Goal: Find specific page/section: Find specific page/section

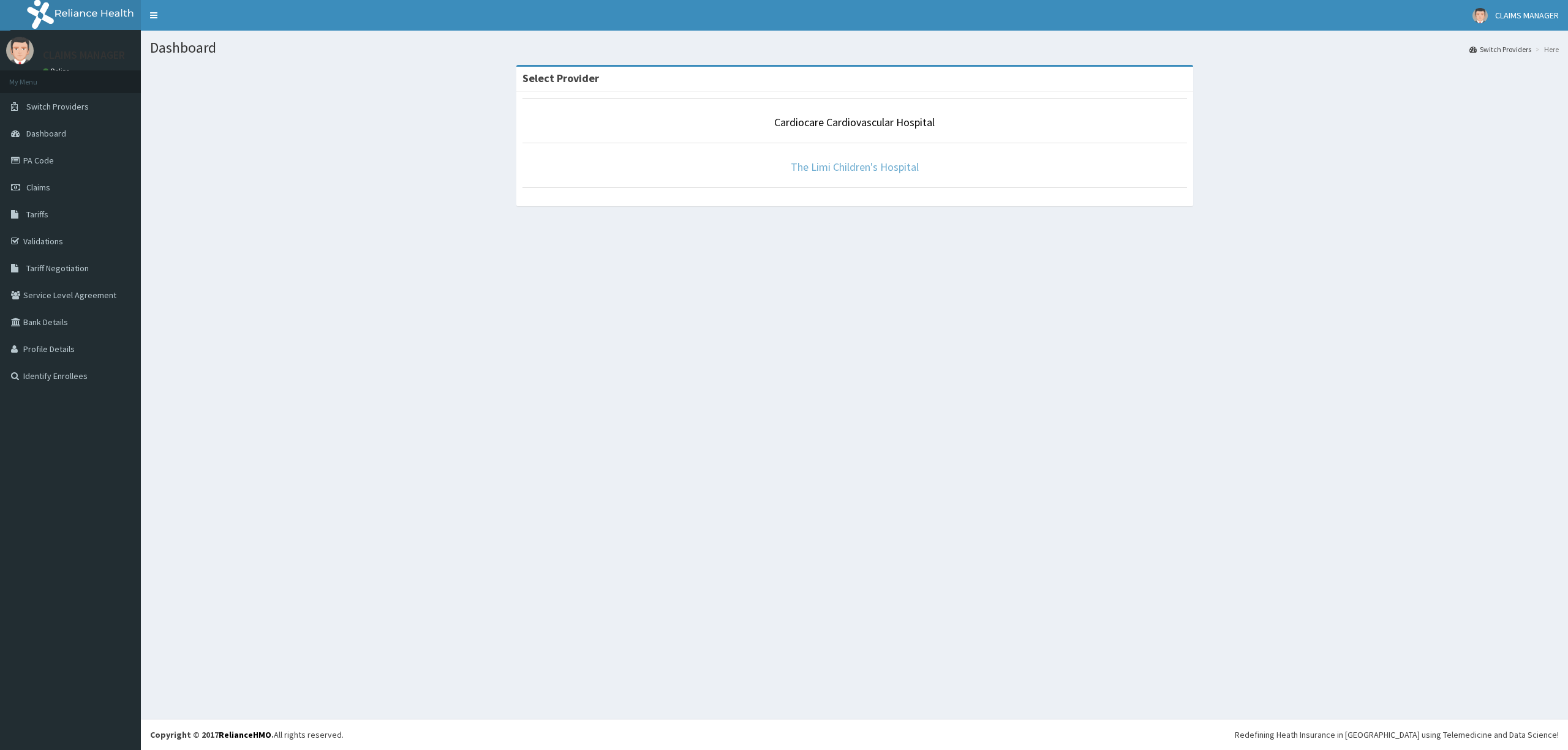
click at [802, 165] on link "The Limi Children's Hospital" at bounding box center [854, 166] width 128 height 14
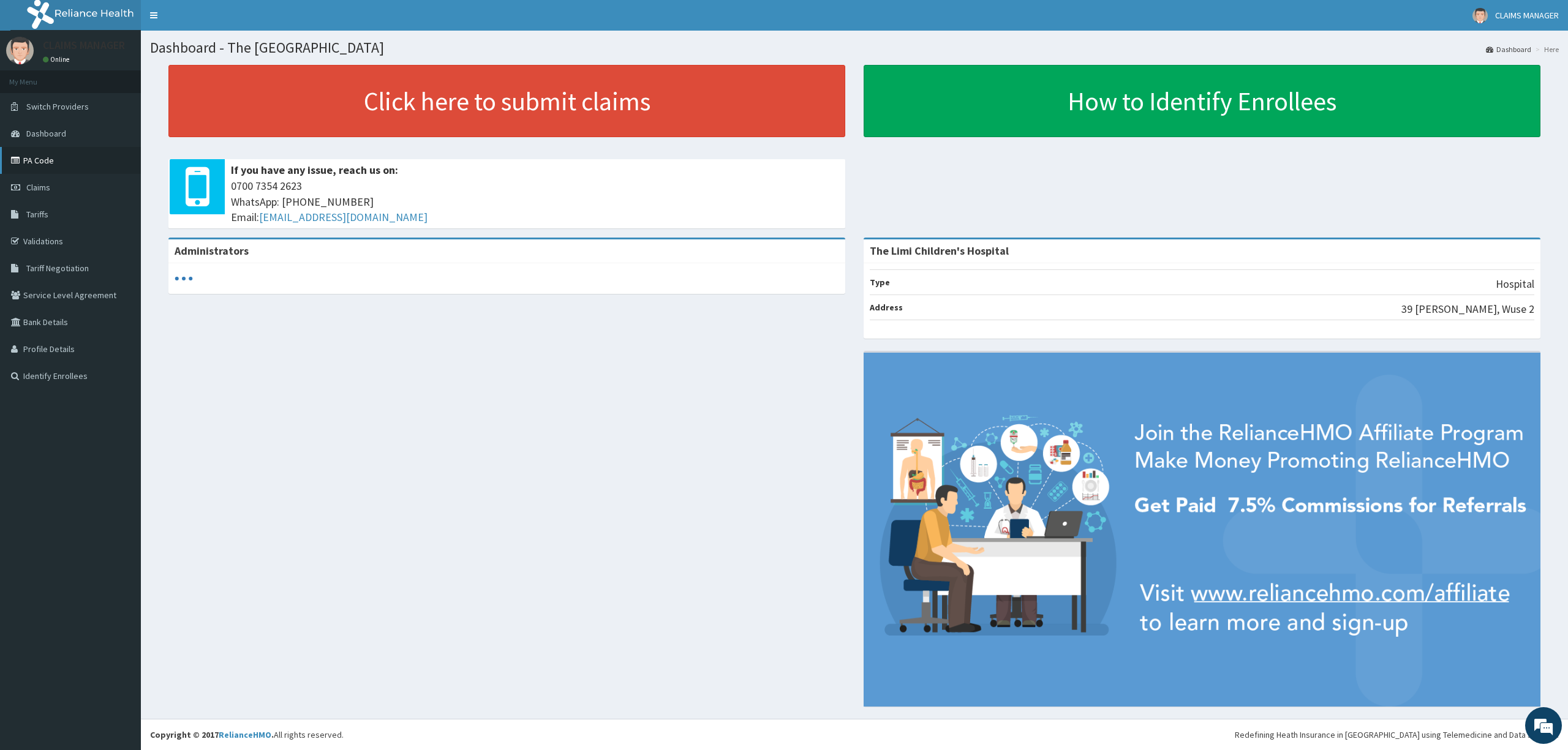
click at [75, 164] on link "PA Code" at bounding box center [70, 160] width 141 height 27
